Goal: Check status: Check status

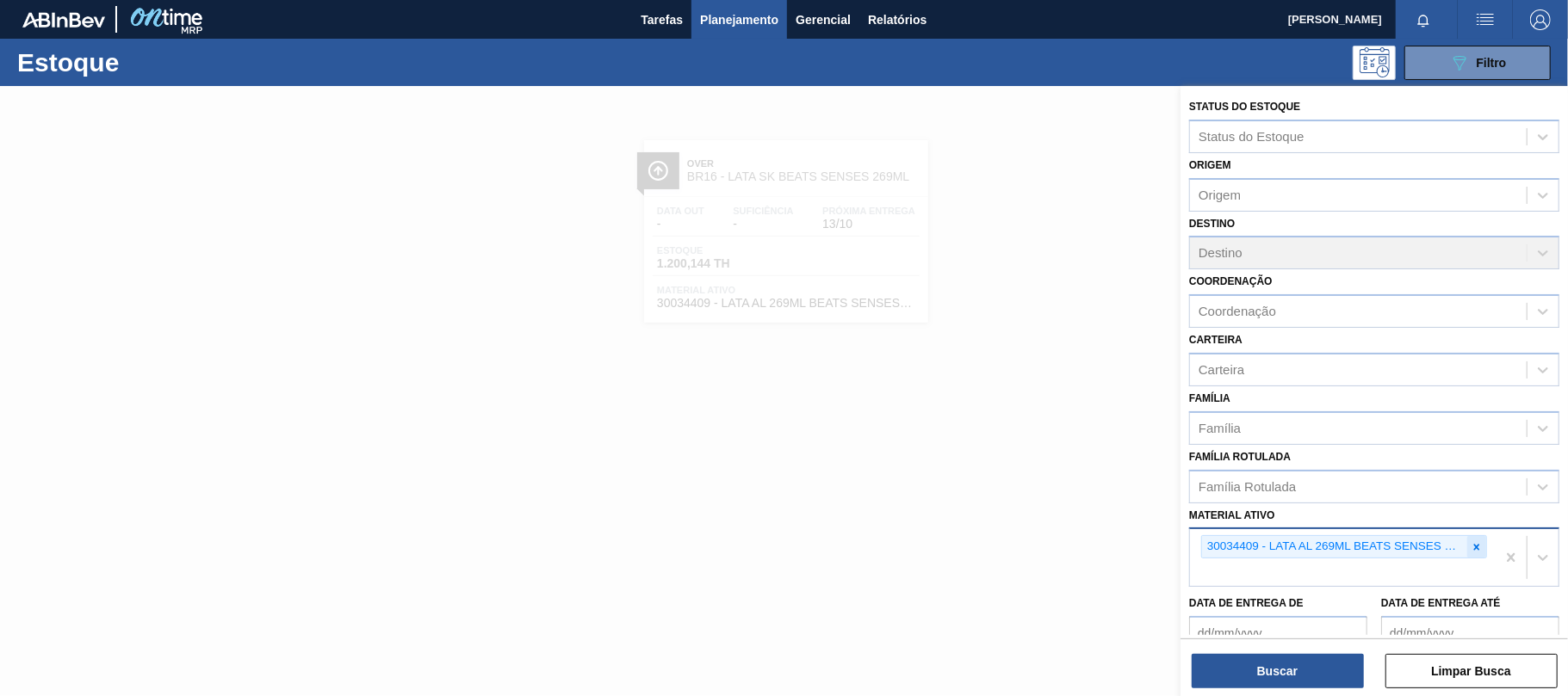
click at [1478, 542] on icon at bounding box center [1477, 548] width 12 height 12
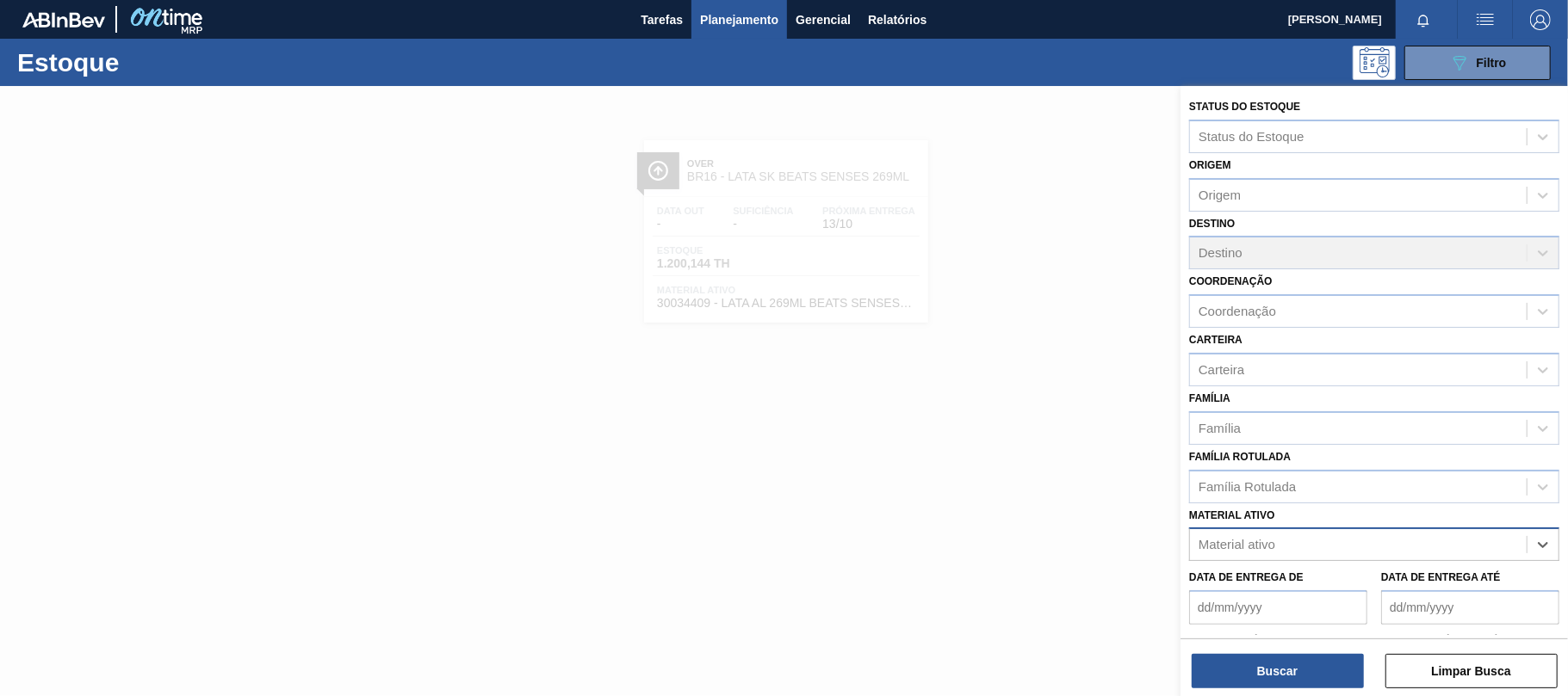
click at [1261, 539] on div "Material ativo" at bounding box center [1236, 545] width 76 height 15
click at [1268, 542] on div "Material ativo" at bounding box center [1236, 545] width 76 height 15
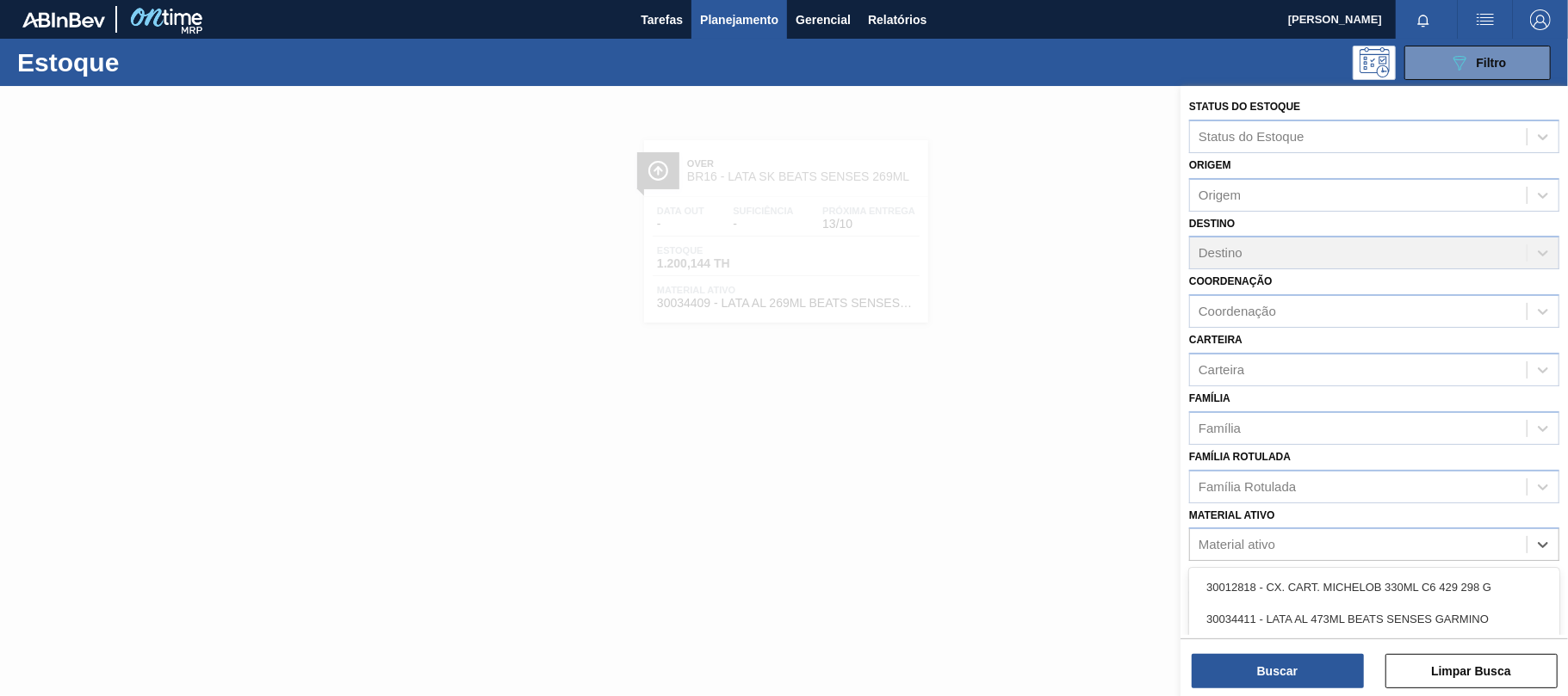
paste ativo "30012329"
type ativo "30012329"
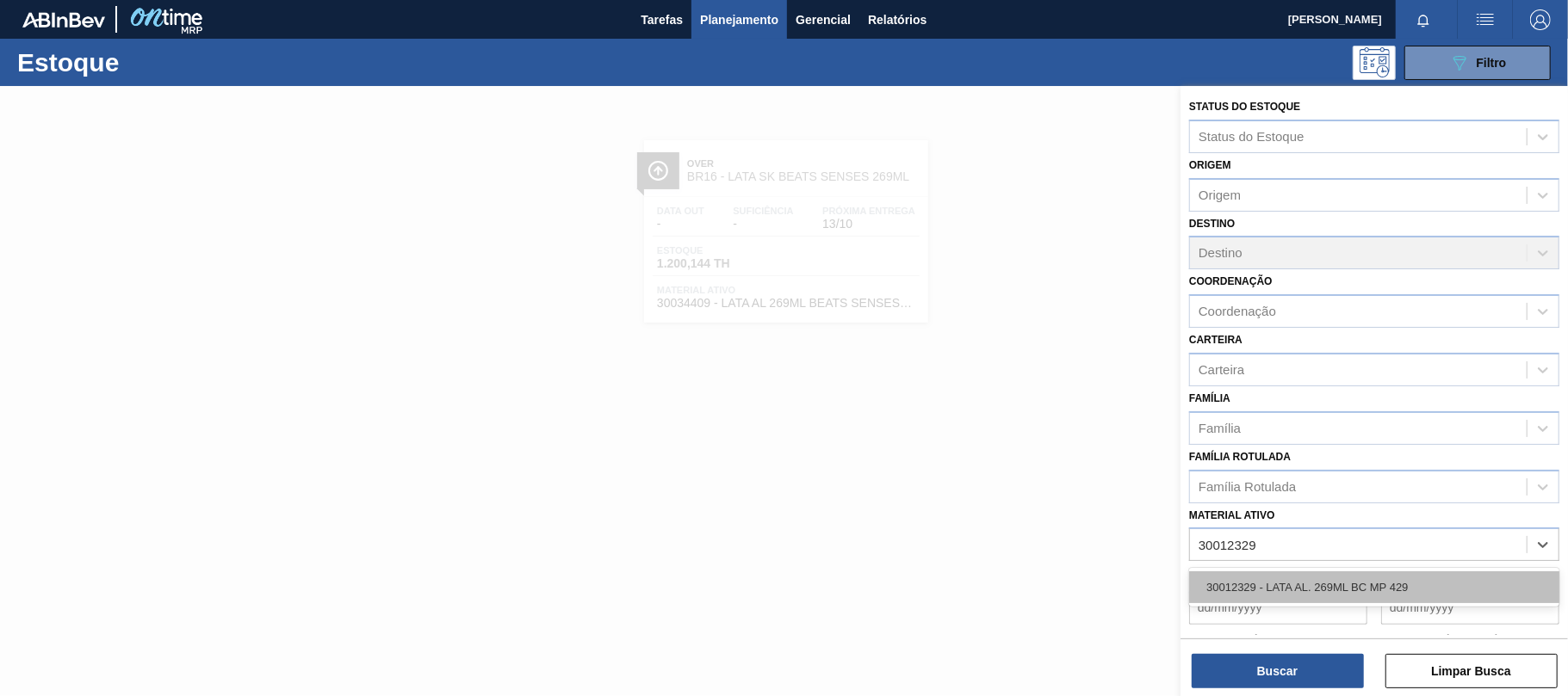
click at [1282, 581] on div "30012329 - LATA AL. 269ML BC MP 429" at bounding box center [1374, 587] width 370 height 32
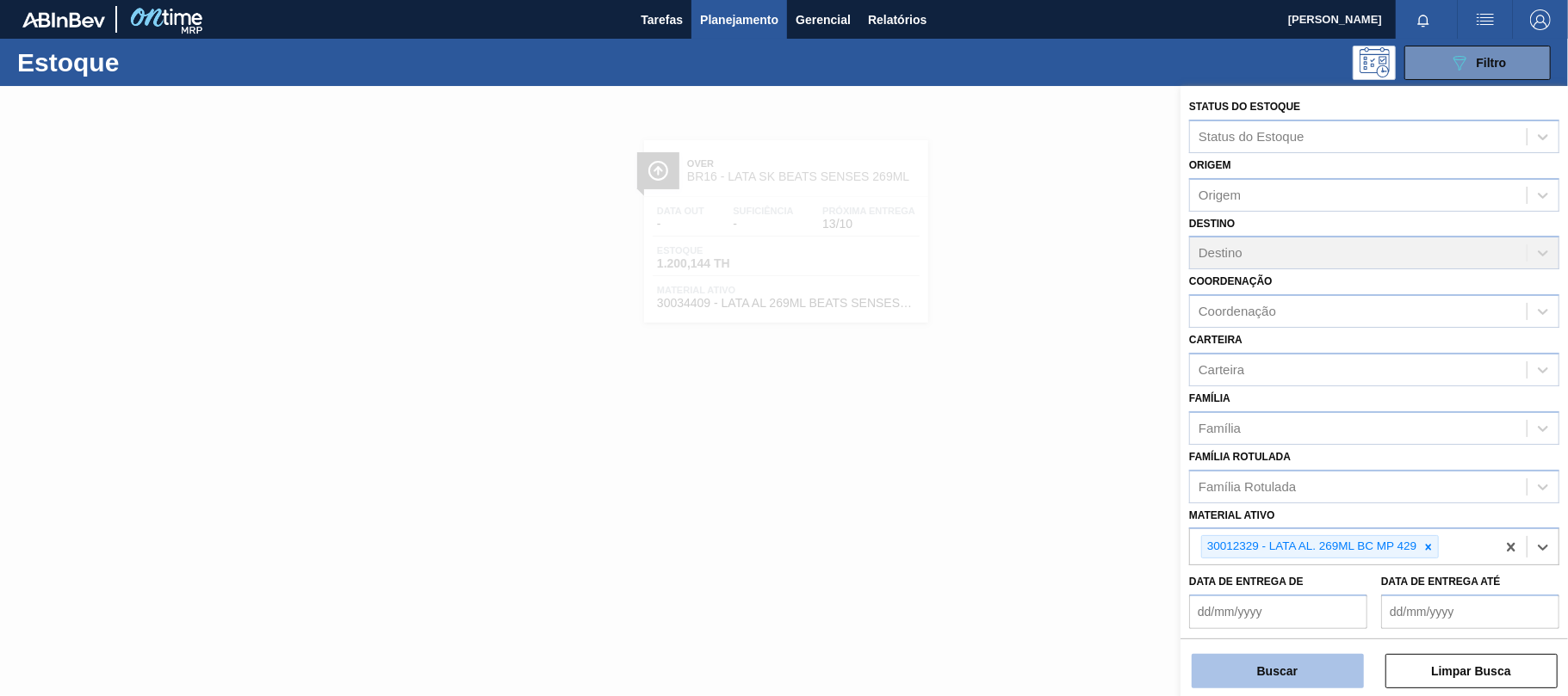
click at [1273, 667] on button "Buscar" at bounding box center [1277, 672] width 172 height 35
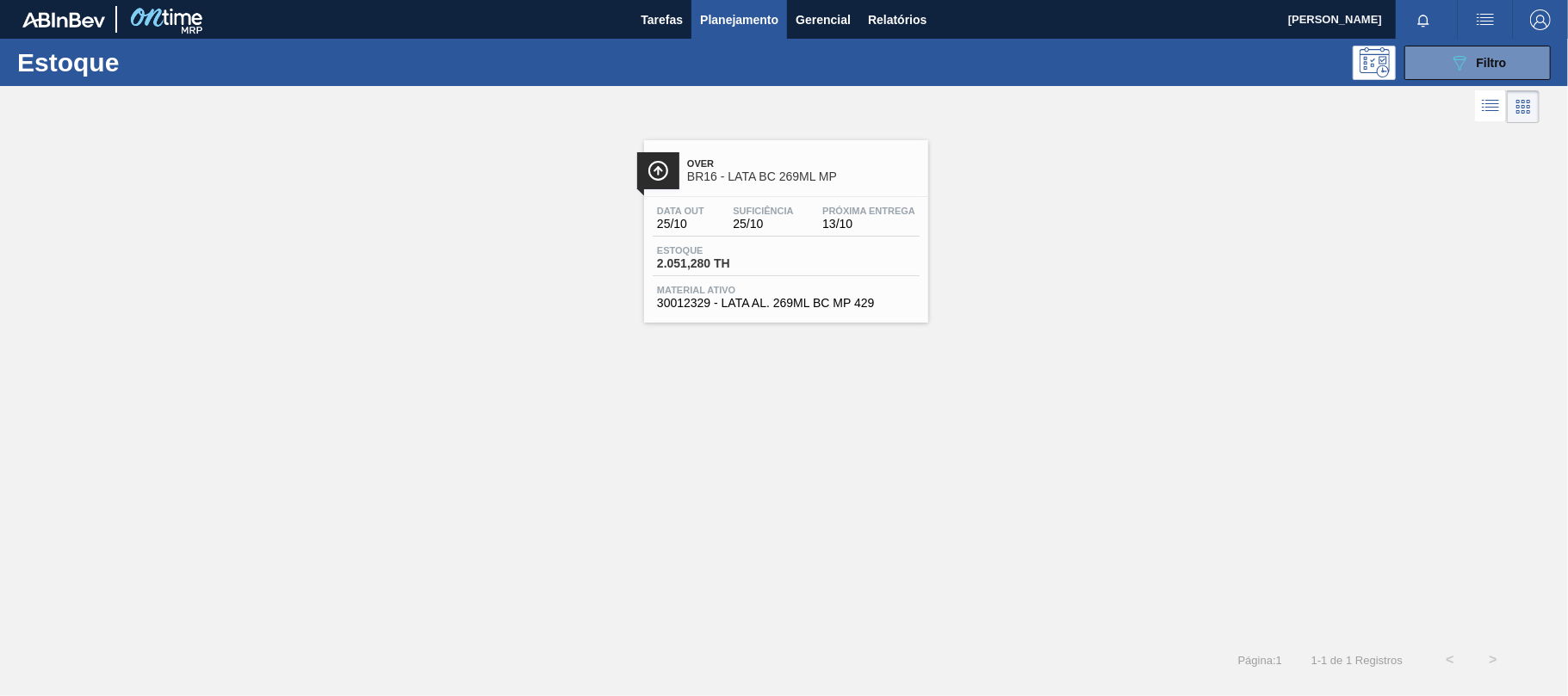
click at [735, 249] on span "Estoque" at bounding box center [717, 251] width 121 height 10
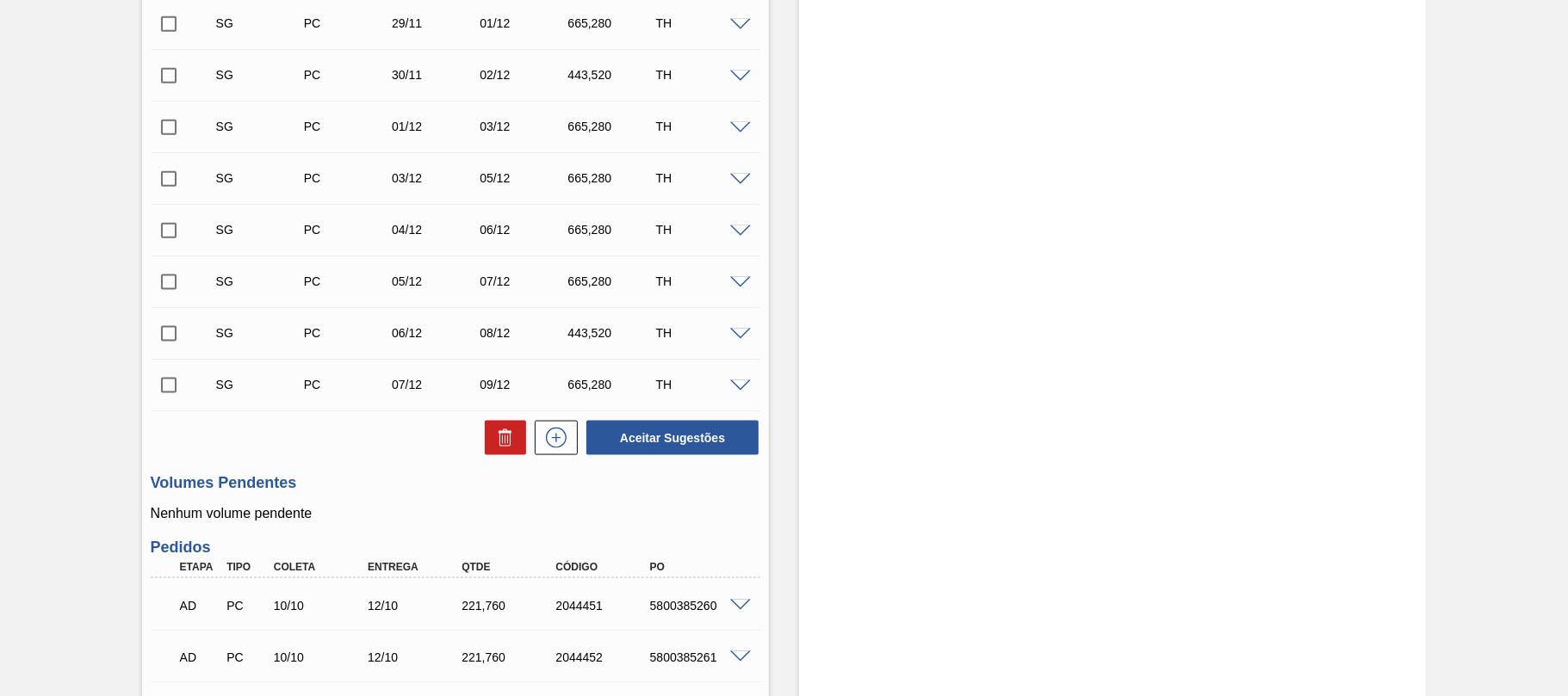
scroll to position [1721, 0]
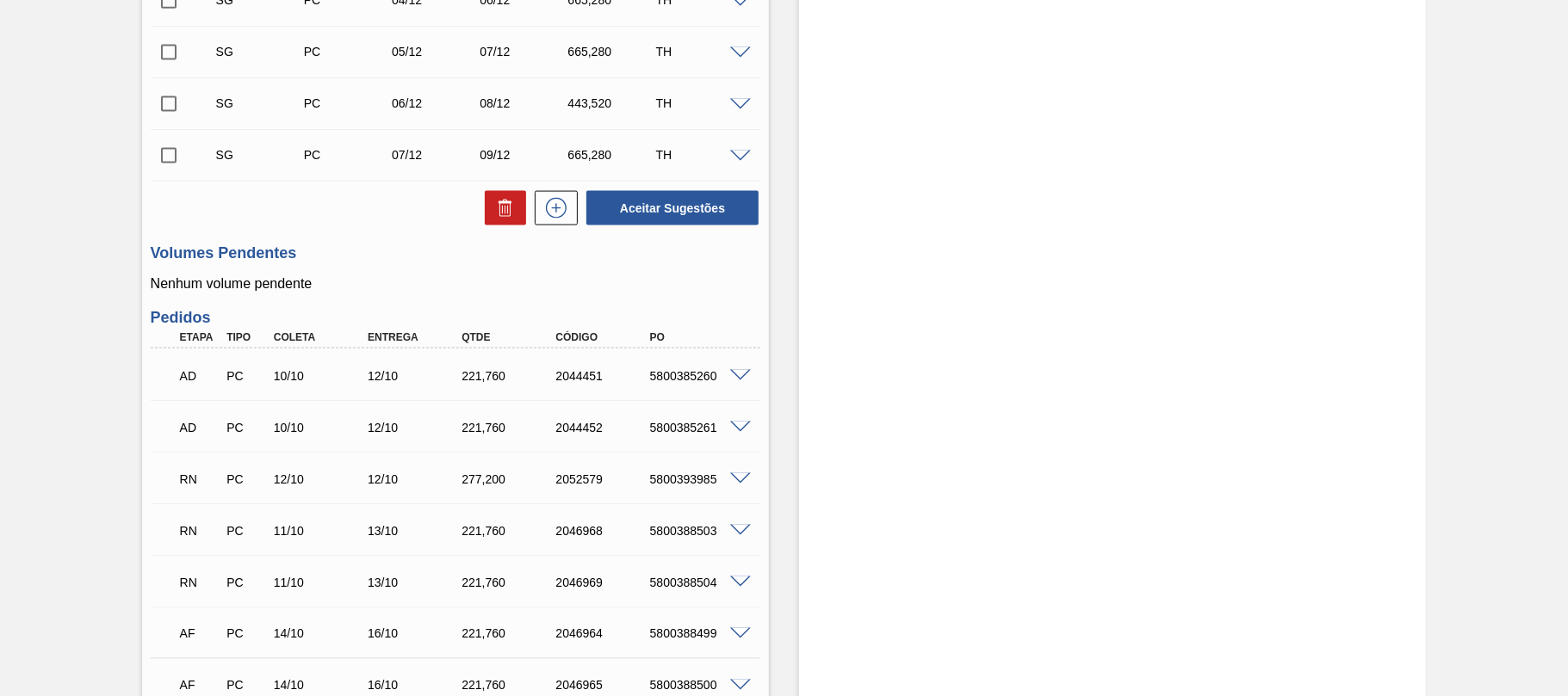
click at [739, 382] on div "5800385260" at bounding box center [698, 376] width 105 height 14
click at [739, 378] on span at bounding box center [741, 376] width 21 height 13
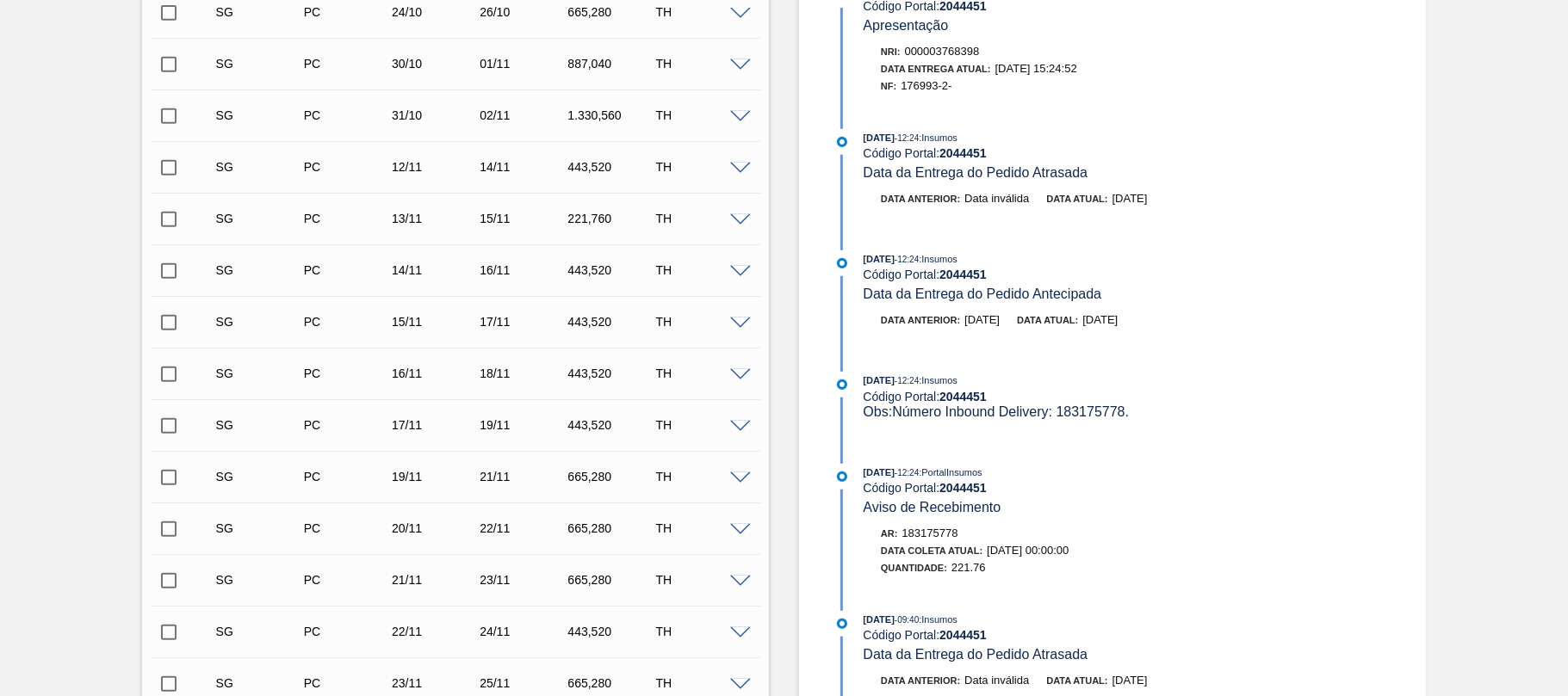
scroll to position [459, 0]
